Goal: Information Seeking & Learning: Learn about a topic

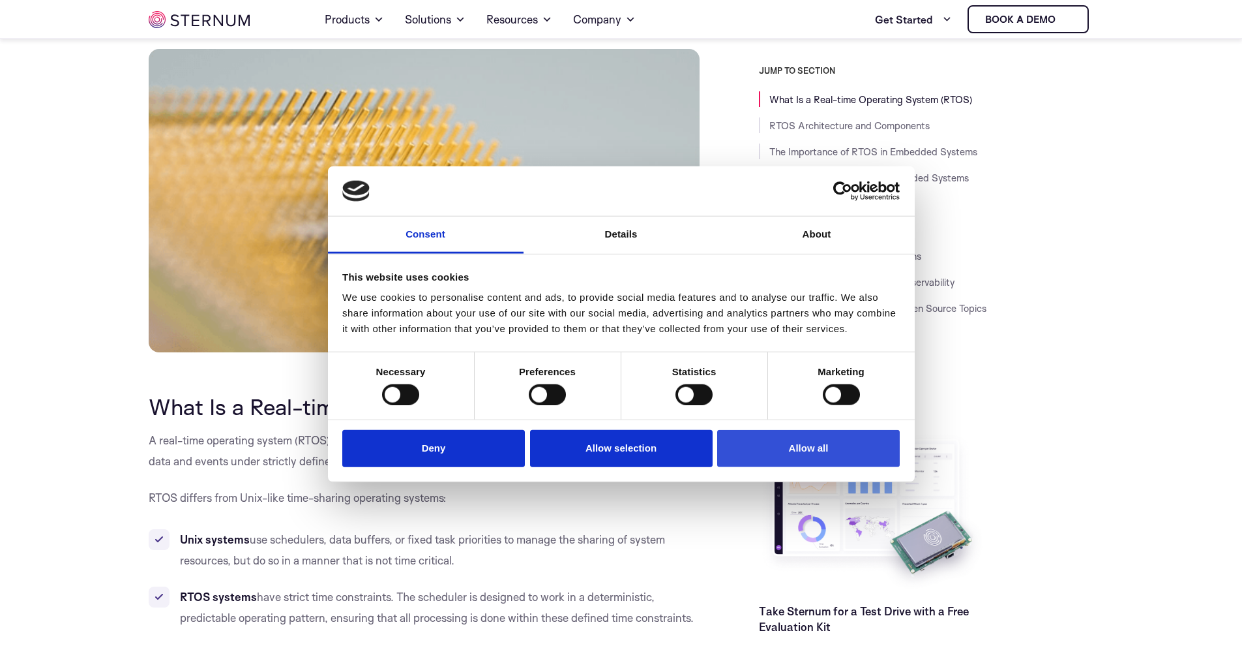
click at [799, 458] on button "Allow all" at bounding box center [808, 448] width 183 height 37
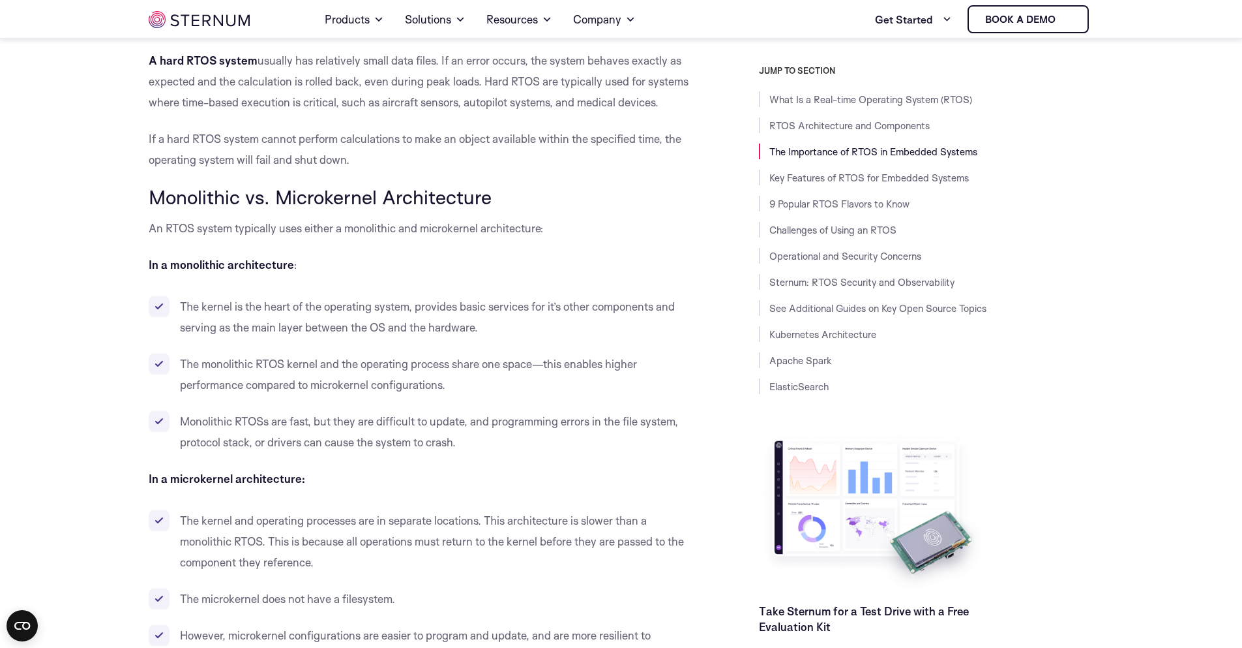
scroll to position [1015, 0]
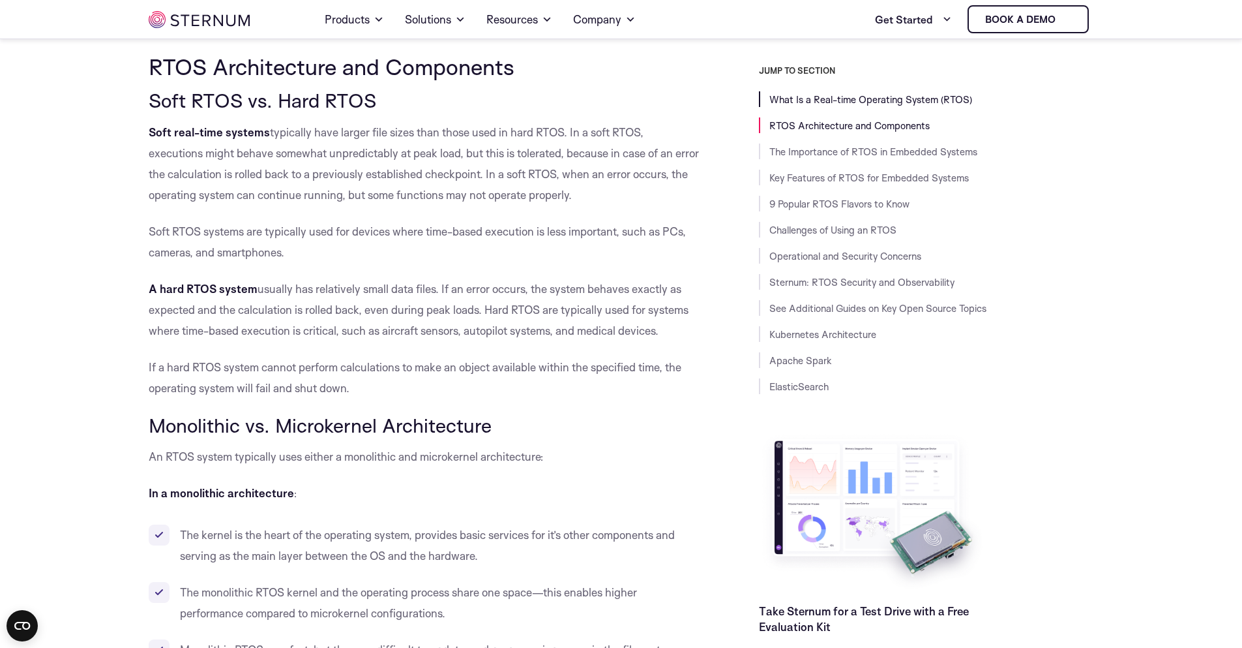
click at [817, 100] on link "What Is a Real-time Operating System (RTOS)" at bounding box center [871, 99] width 203 height 12
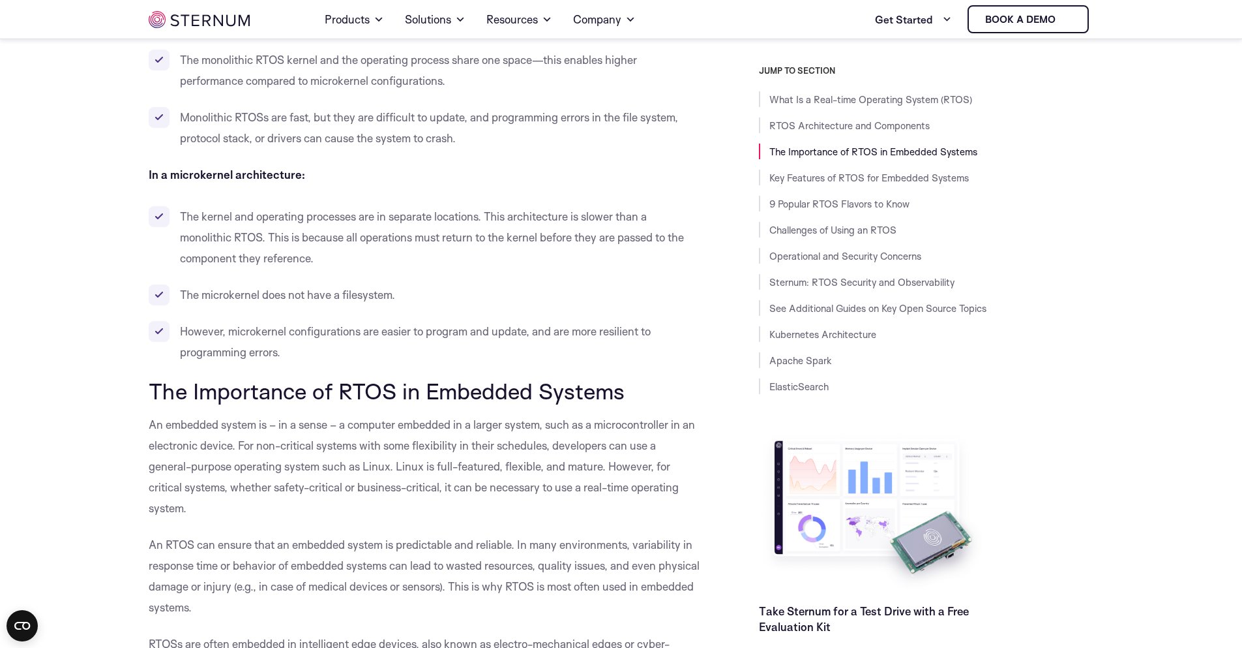
scroll to position [1597, 0]
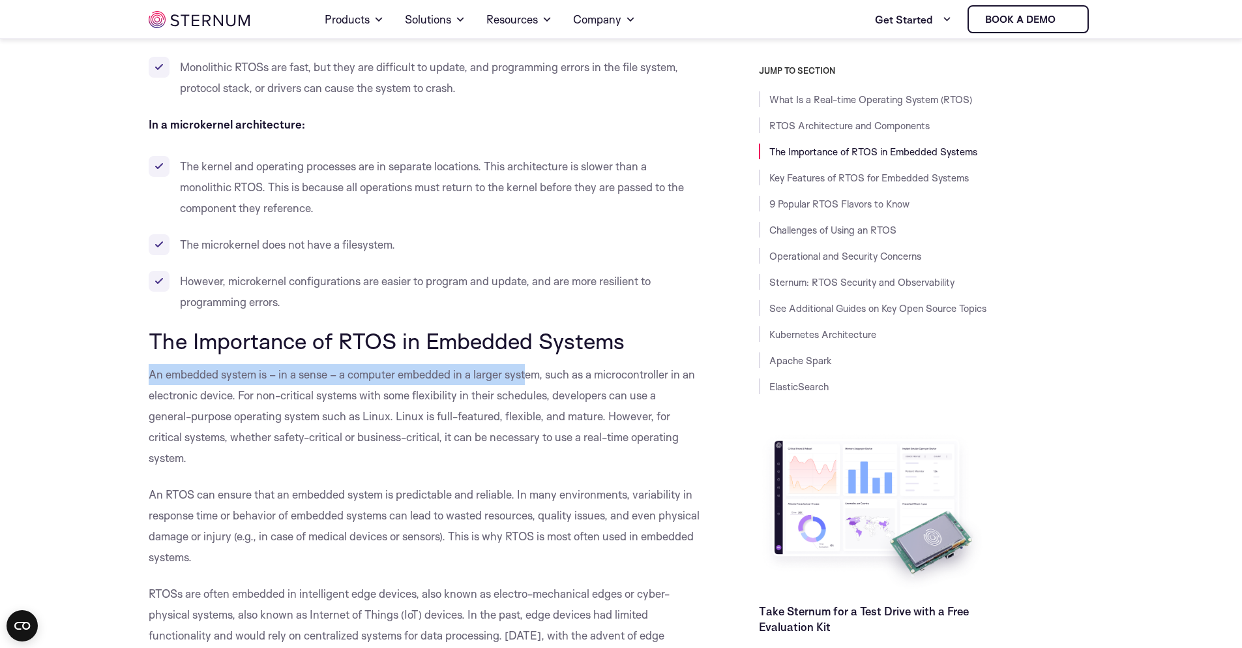
drag, startPoint x: 145, startPoint y: 377, endPoint x: 528, endPoint y: 377, distance: 383.4
click at [581, 375] on p "An embedded system is – in a sense – a computer embedded in a larger system, su…" at bounding box center [425, 416] width 552 height 104
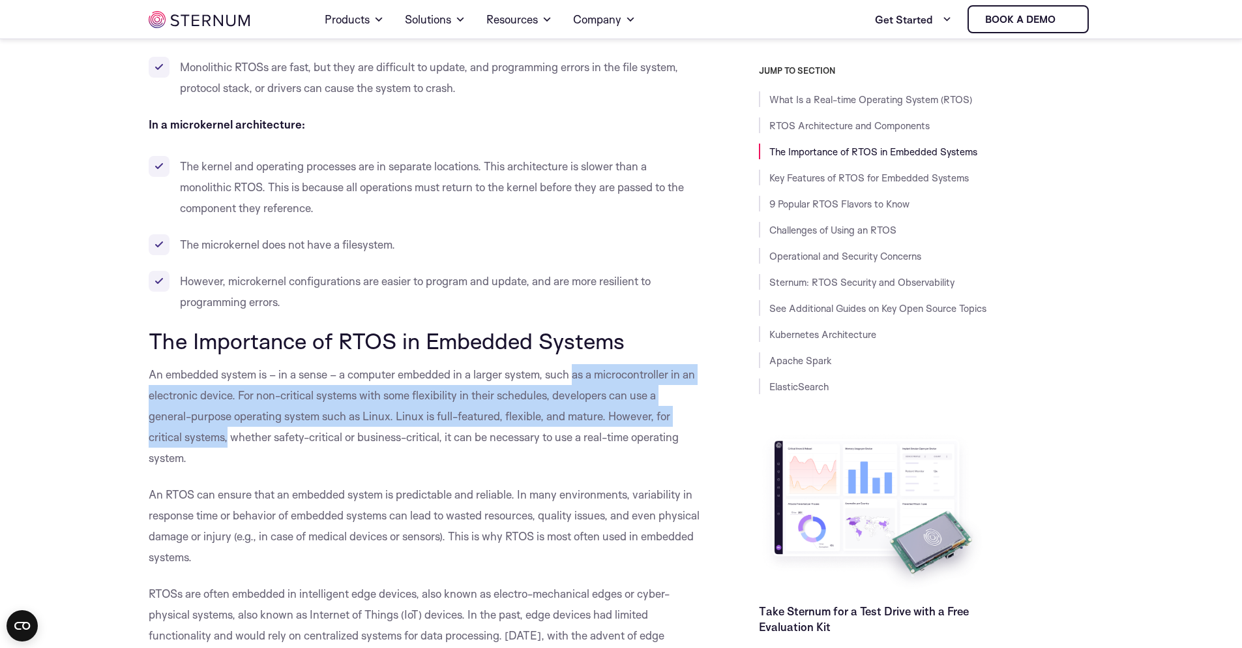
drag, startPoint x: 581, startPoint y: 375, endPoint x: 225, endPoint y: 430, distance: 360.2
click at [225, 430] on p "An embedded system is – in a sense – a computer embedded in a larger system, su…" at bounding box center [425, 416] width 552 height 104
click at [260, 401] on p "An embedded system is – in a sense – a computer embedded in a larger system, su…" at bounding box center [425, 416] width 552 height 104
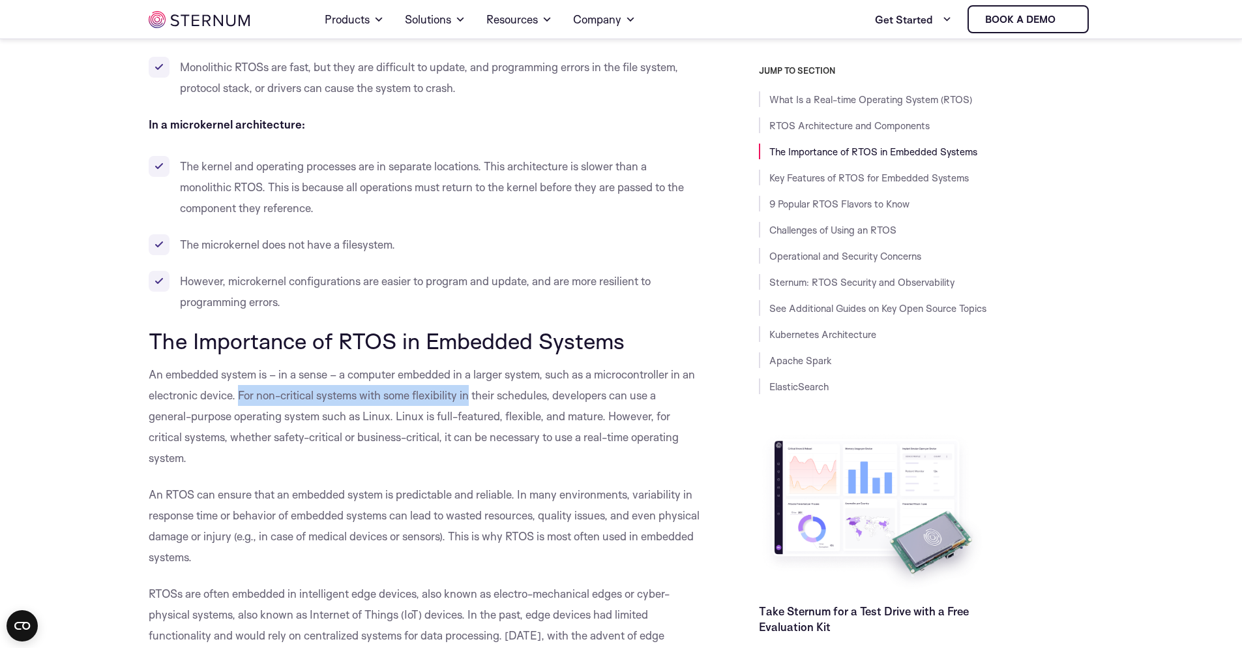
drag, startPoint x: 252, startPoint y: 393, endPoint x: 485, endPoint y: 387, distance: 233.5
click at [485, 387] on p "An embedded system is – in a sense – a computer embedded in a larger system, su…" at bounding box center [425, 416] width 552 height 104
